Goal: Task Accomplishment & Management: Complete application form

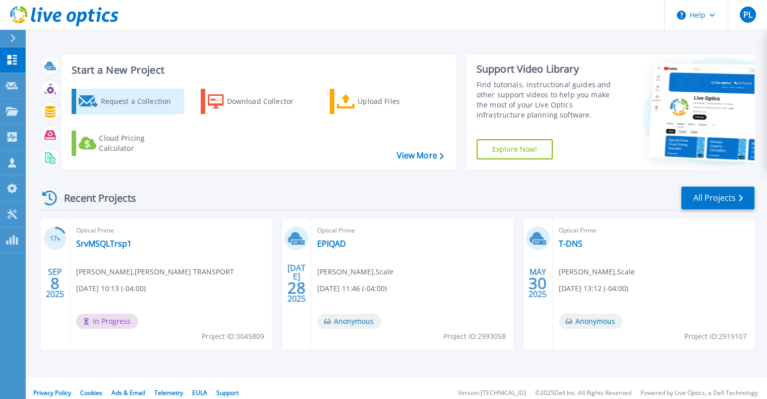
click at [127, 94] on div "Request a Collection" at bounding box center [140, 101] width 81 height 20
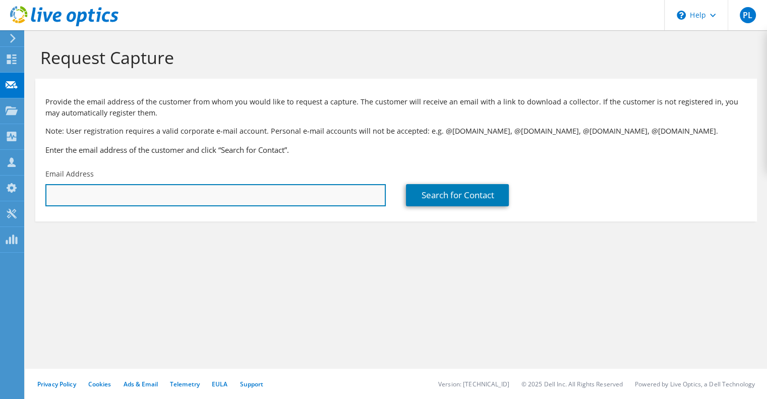
click at [131, 189] on input "text" at bounding box center [215, 195] width 341 height 22
paste input "[PERSON_NAME][EMAIL_ADDRESS][PERSON_NAME][DOMAIN_NAME]"
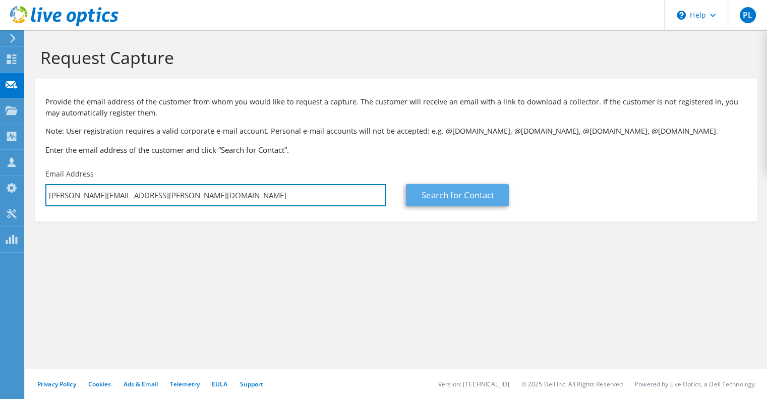
type input "[PERSON_NAME][EMAIL_ADDRESS][PERSON_NAME][DOMAIN_NAME]"
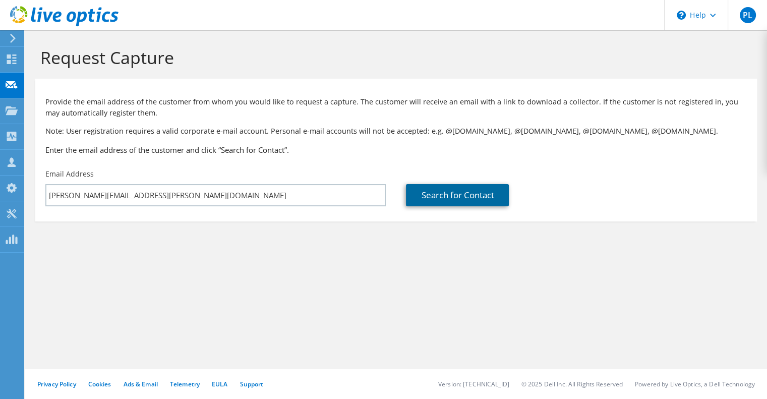
click at [461, 200] on link "Search for Contact" at bounding box center [457, 195] width 103 height 22
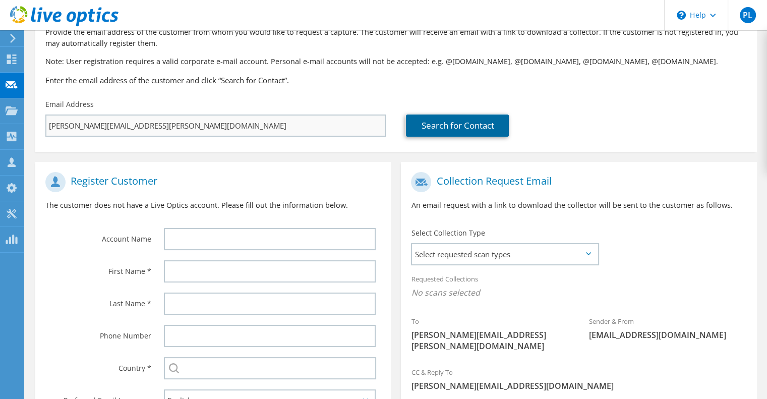
scroll to position [74, 0]
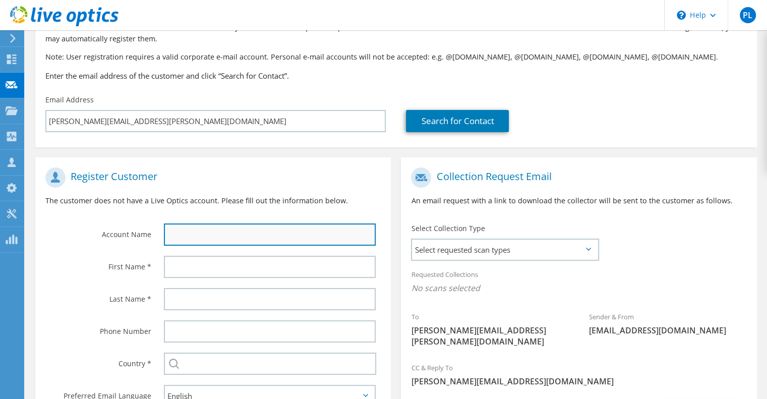
click at [218, 237] on input "text" at bounding box center [270, 234] width 212 height 22
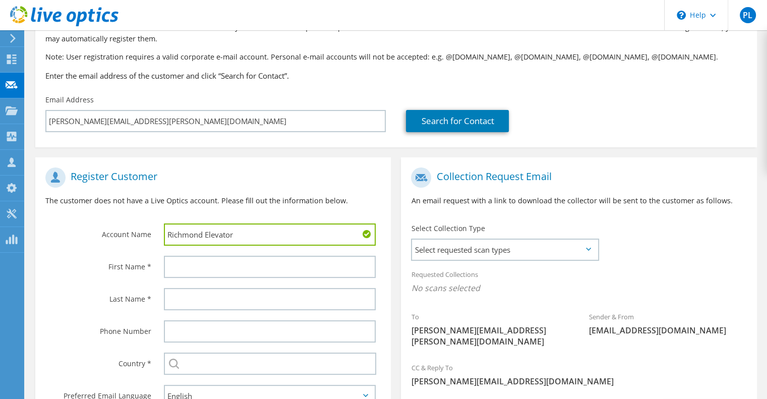
type input "Richmond Elevator"
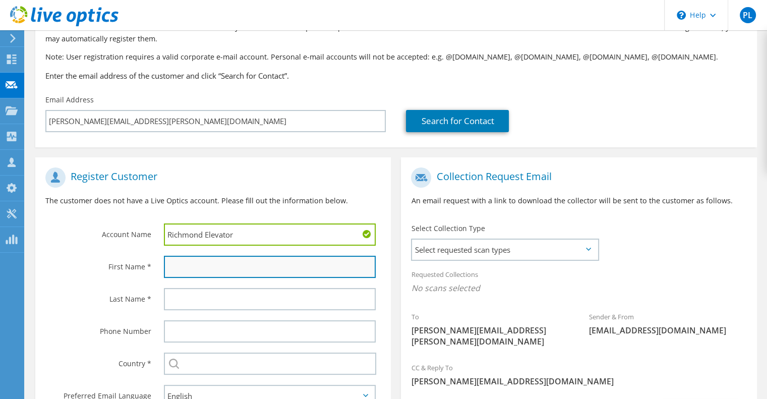
click at [226, 271] on input "text" at bounding box center [270, 267] width 212 height 22
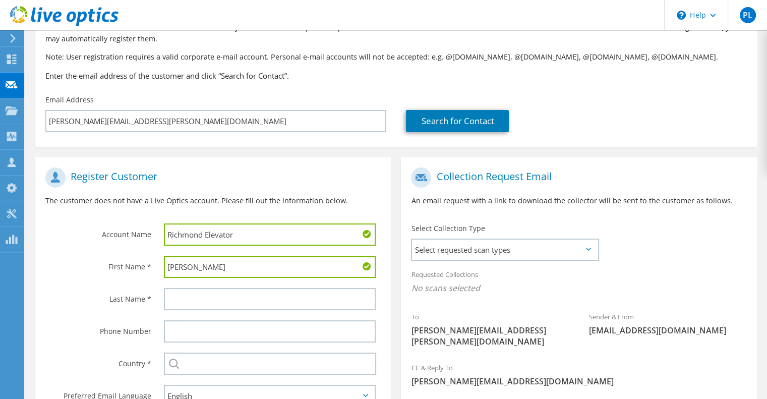
type input "Darcy"
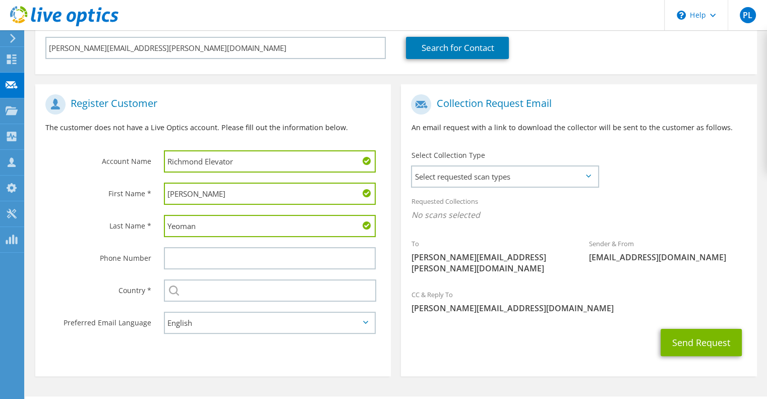
scroll to position [155, 0]
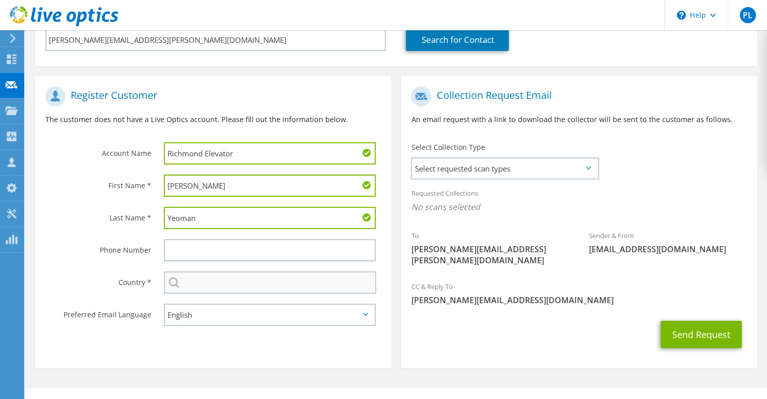
type input "Yeoman"
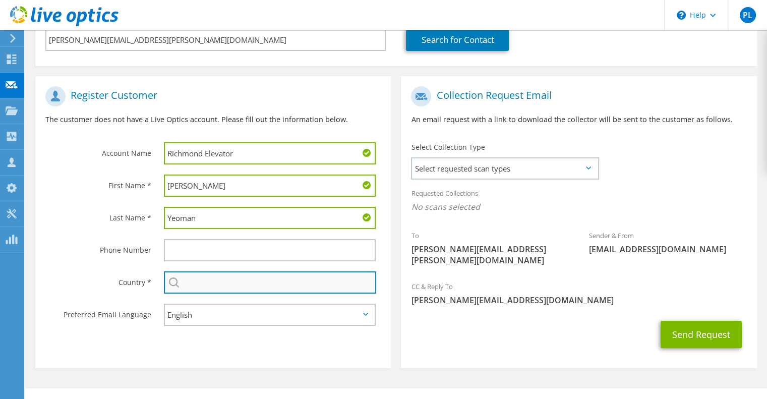
click at [206, 277] on input "text" at bounding box center [270, 282] width 212 height 22
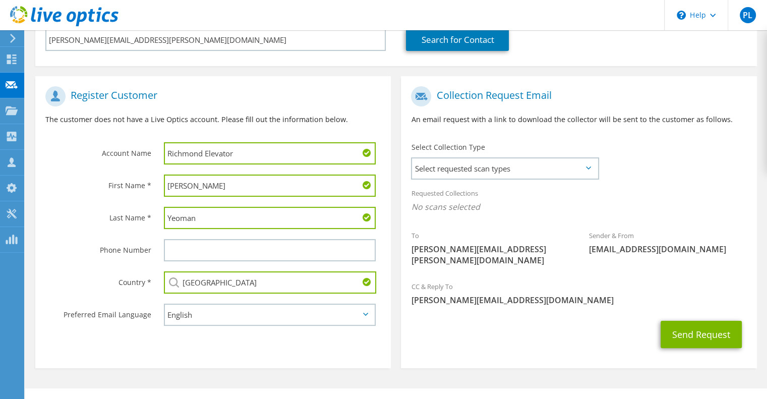
type input "Canada"
click at [130, 347] on section "Register Customer The customer does not have a Live Optics account. Please fill…" at bounding box center [213, 222] width 356 height 292
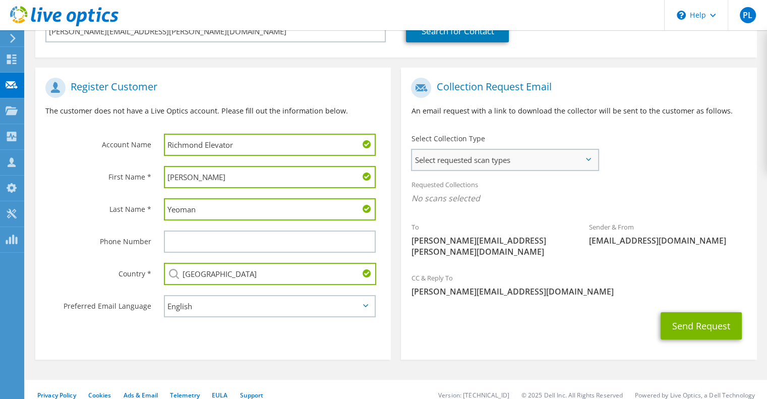
click at [531, 154] on span "Select requested scan types" at bounding box center [505, 160] width 186 height 20
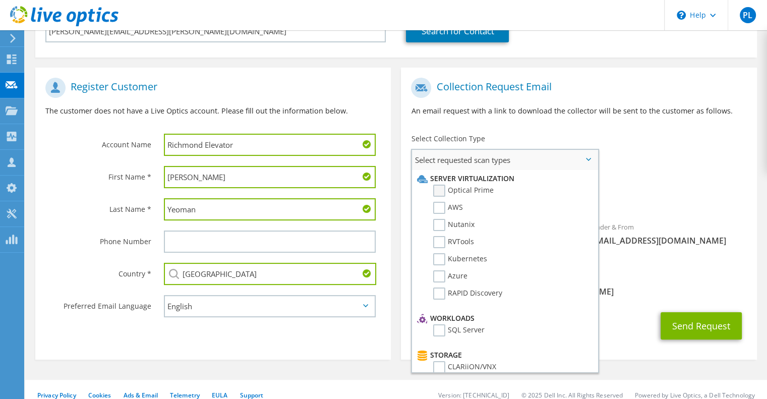
click at [439, 193] on label "Optical Prime" at bounding box center [463, 191] width 61 height 12
click at [0, 0] on input "Optical Prime" at bounding box center [0, 0] width 0 height 0
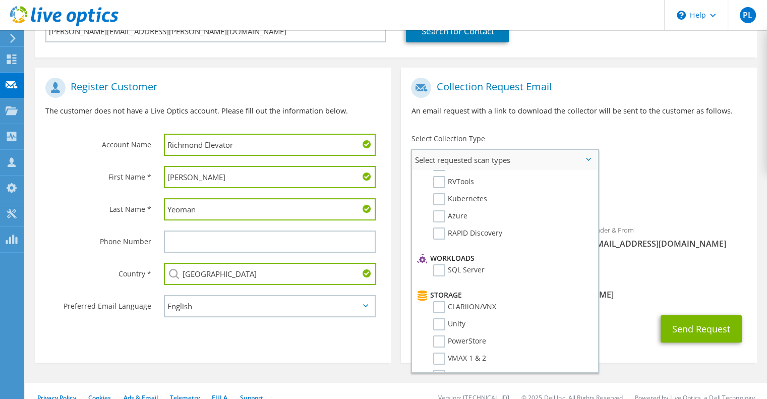
scroll to position [61, 0]
click at [439, 266] on label "SQL Server" at bounding box center [458, 270] width 51 height 12
click at [0, 0] on input "SQL Server" at bounding box center [0, 0] width 0 height 0
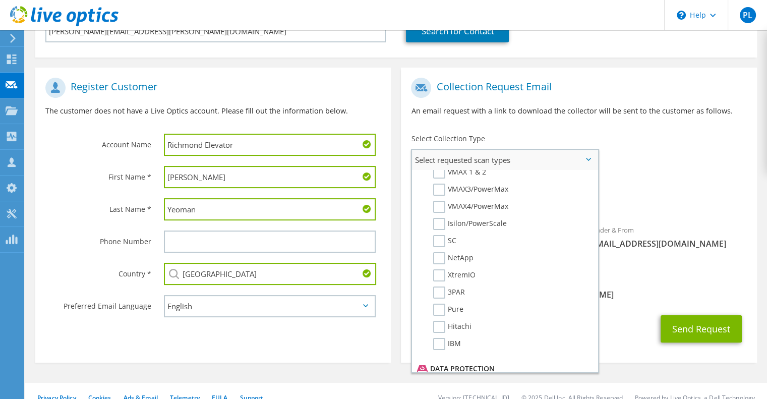
scroll to position [254, 0]
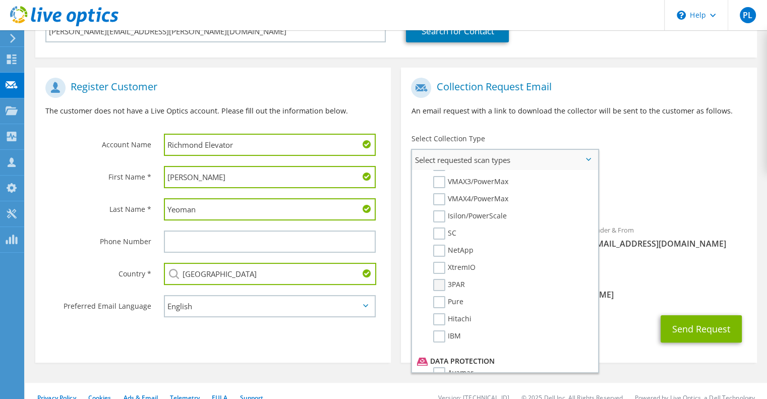
click at [443, 279] on label "3PAR" at bounding box center [449, 285] width 32 height 12
click at [0, 0] on input "3PAR" at bounding box center [0, 0] width 0 height 0
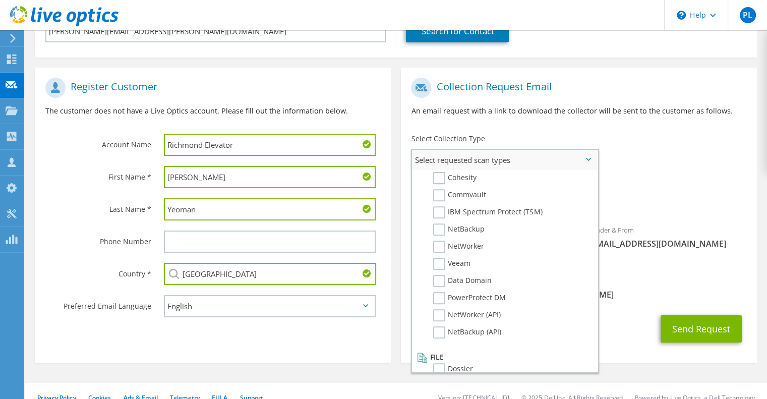
scroll to position [167, 0]
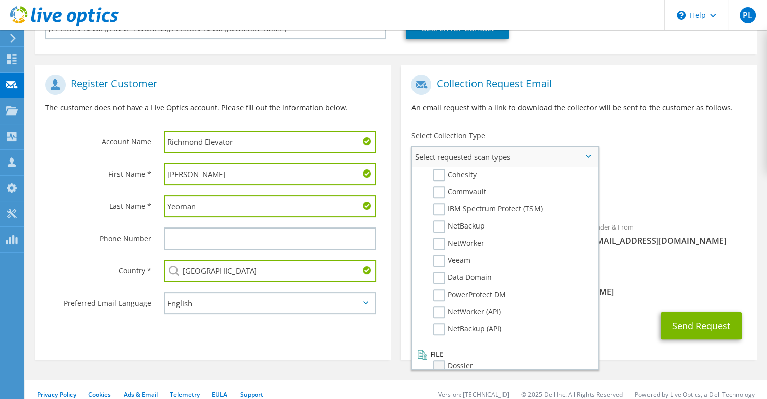
click at [441, 360] on label "Dossier" at bounding box center [453, 366] width 40 height 12
click at [0, 0] on input "Dossier" at bounding box center [0, 0] width 0 height 0
click at [634, 311] on div "Send Request" at bounding box center [579, 325] width 356 height 37
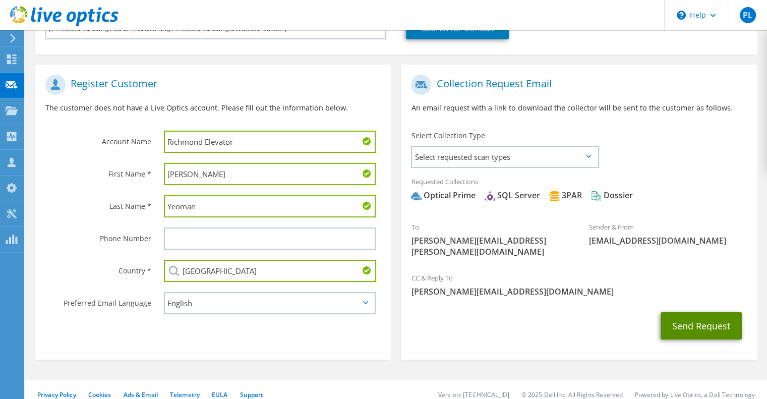
click at [705, 319] on button "Send Request" at bounding box center [701, 325] width 81 height 27
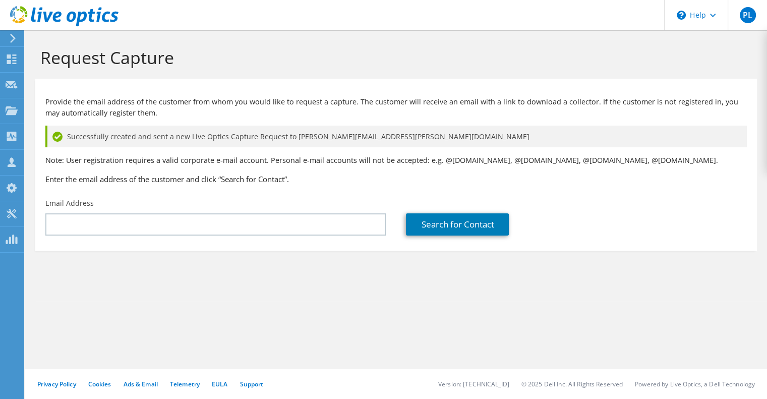
click at [15, 41] on icon at bounding box center [13, 38] width 8 height 9
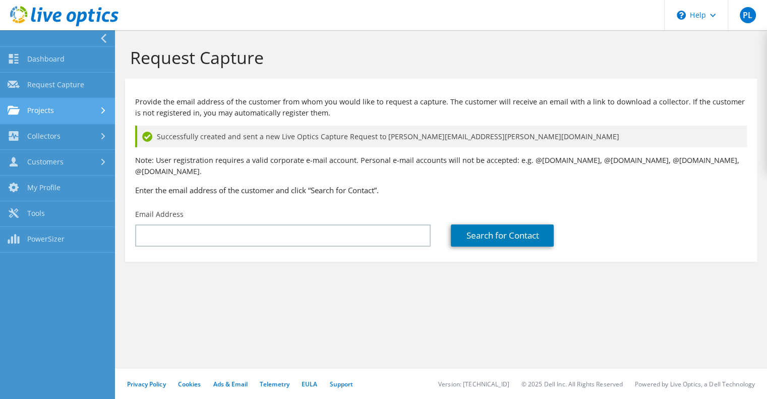
click at [43, 108] on link "Projects" at bounding box center [57, 111] width 115 height 26
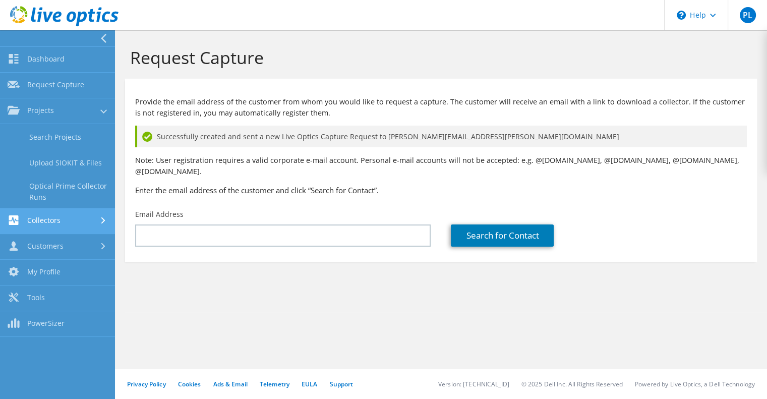
click at [52, 212] on link "Collectors" at bounding box center [57, 221] width 115 height 26
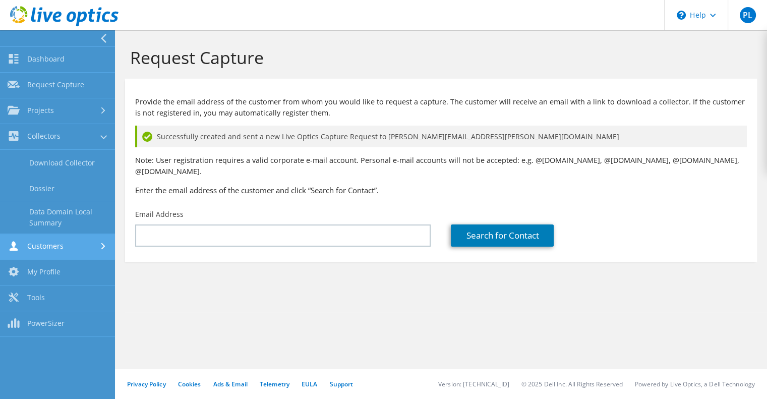
click at [65, 249] on link "Customers" at bounding box center [57, 247] width 115 height 26
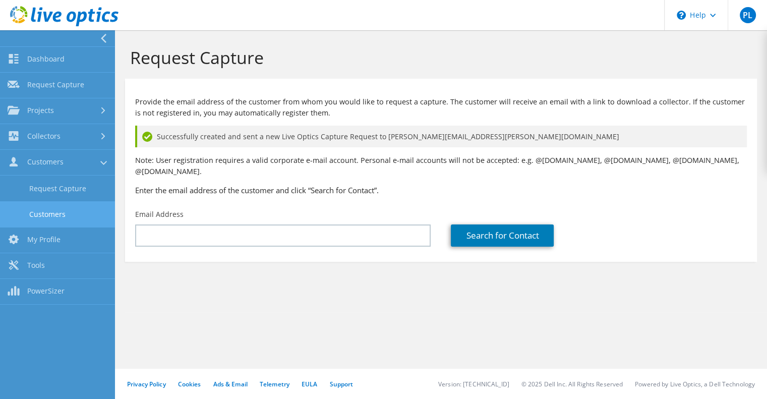
click at [68, 209] on link "Customers" at bounding box center [57, 214] width 115 height 26
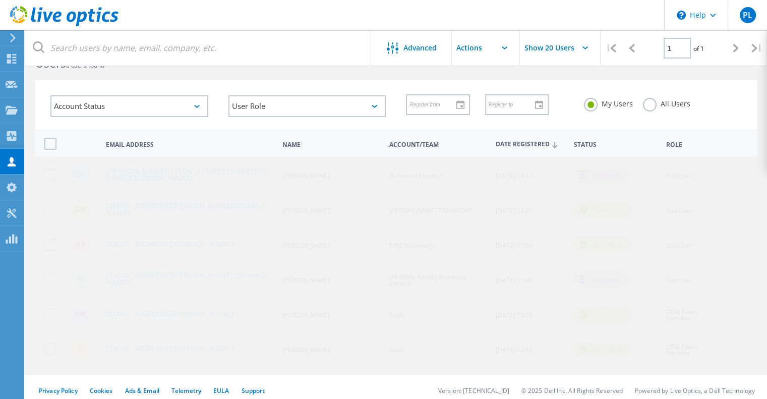
scroll to position [45, 0]
